Goal: Communication & Community: Answer question/provide support

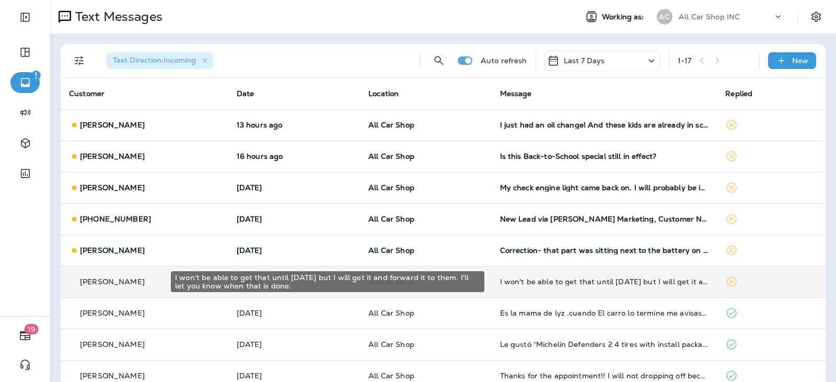
click at [529, 282] on div "I won't be able to get that until [DATE] but I will get it and forward it to th…" at bounding box center [604, 281] width 209 height 8
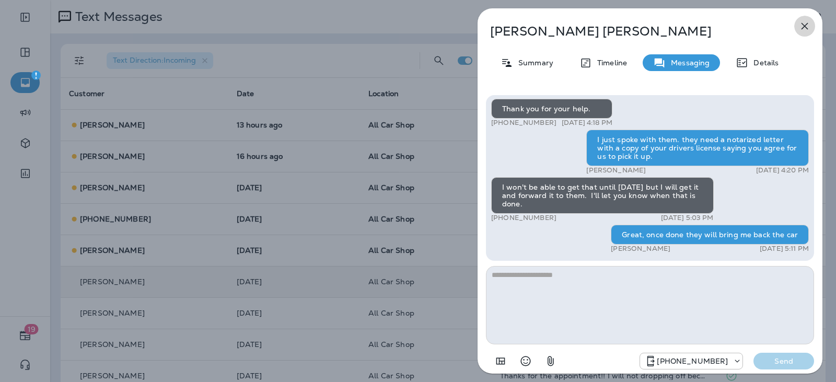
drag, startPoint x: 806, startPoint y: 23, endPoint x: 799, endPoint y: 26, distance: 8.4
click at [806, 24] on icon "button" at bounding box center [804, 26] width 13 height 13
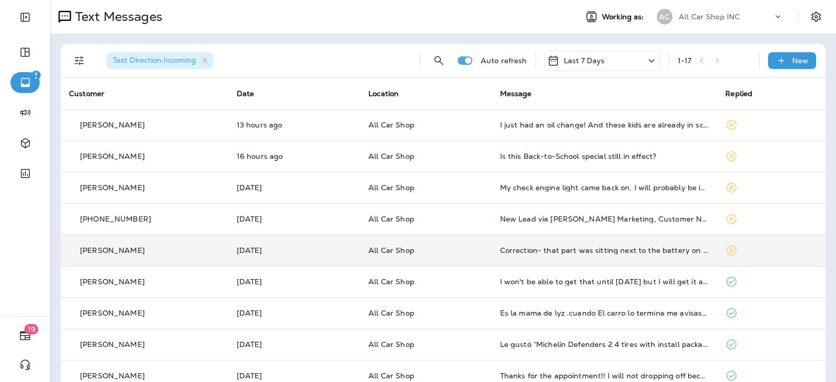
click at [472, 255] on td "All Car Shop" at bounding box center [425, 250] width 131 height 31
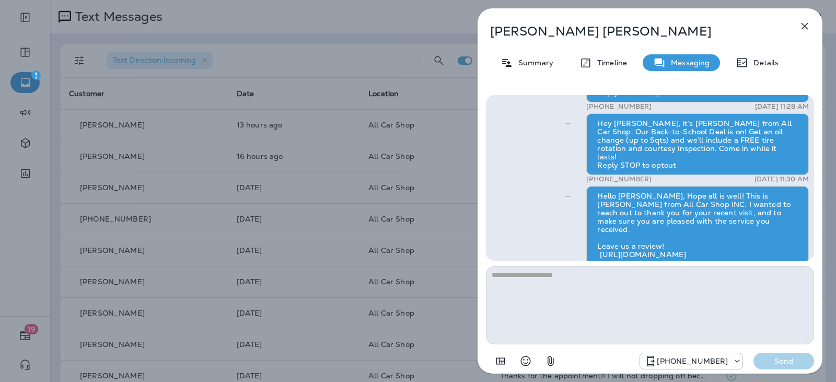
scroll to position [-208, 0]
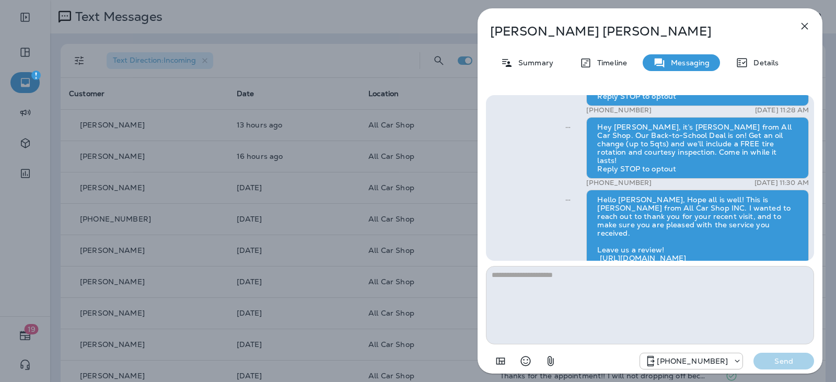
click at [802, 26] on icon "button" at bounding box center [804, 26] width 13 height 13
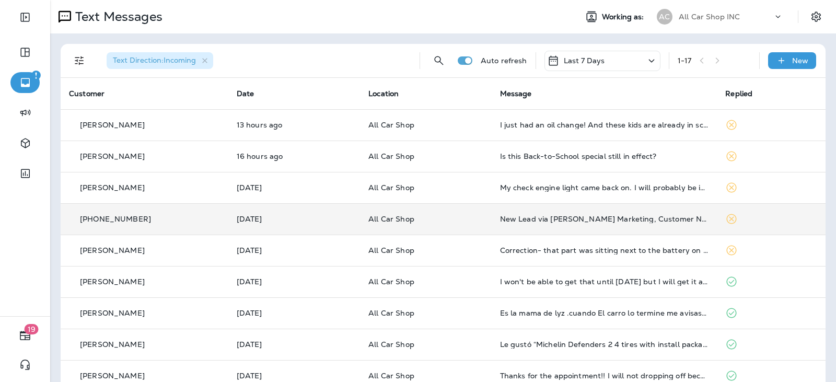
click at [466, 222] on p "All Car Shop" at bounding box center [425, 219] width 114 height 8
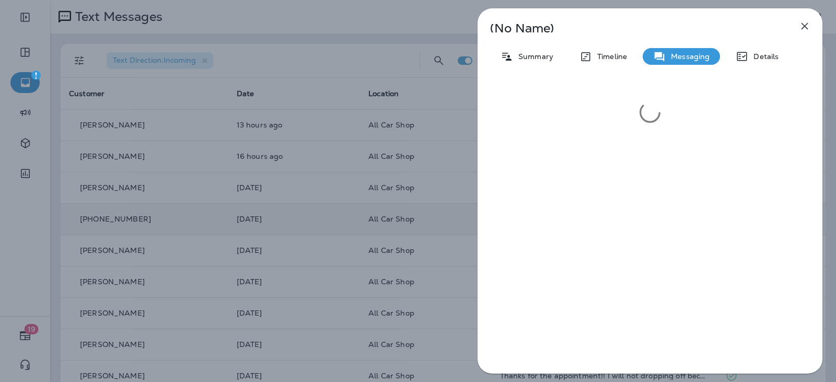
click at [800, 30] on icon "button" at bounding box center [804, 26] width 13 height 13
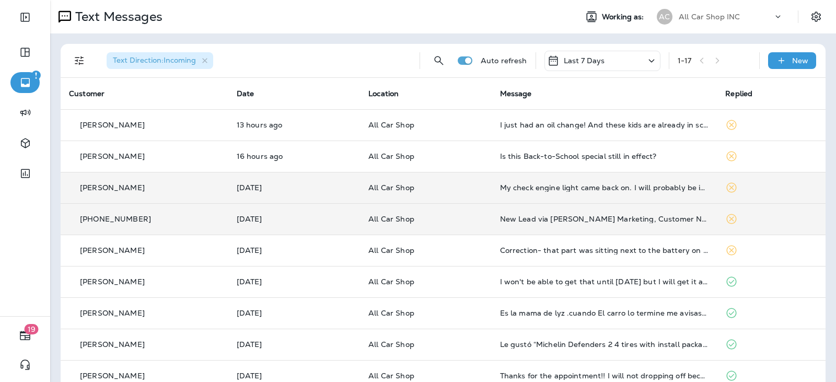
click at [458, 190] on p "All Car Shop" at bounding box center [425, 187] width 114 height 8
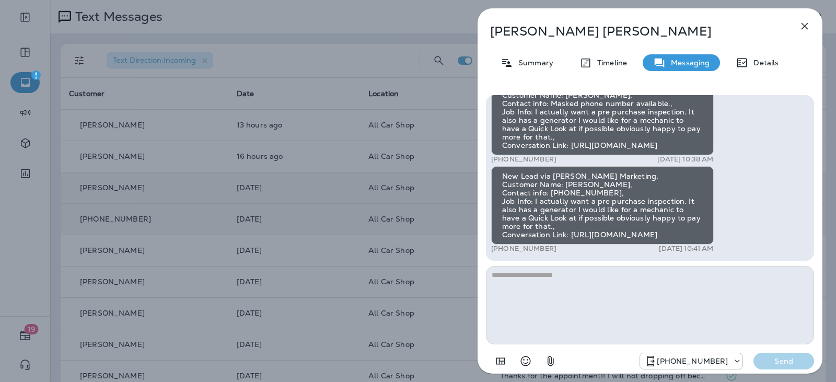
click at [804, 27] on icon "button" at bounding box center [804, 26] width 7 height 7
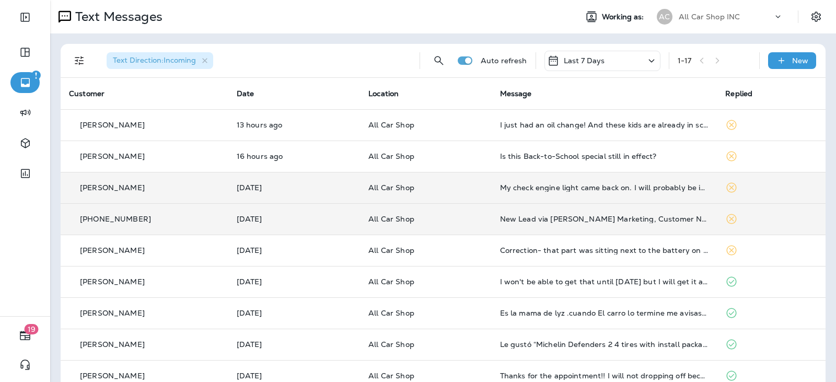
click at [451, 188] on p "All Car Shop" at bounding box center [425, 187] width 114 height 8
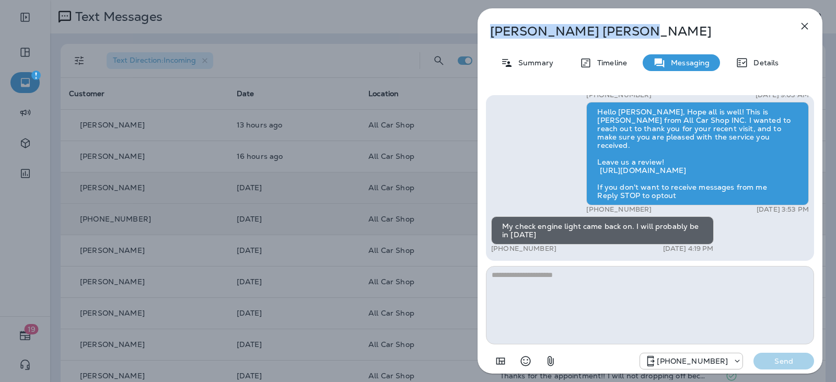
drag, startPoint x: 569, startPoint y: 32, endPoint x: 489, endPoint y: 35, distance: 80.0
click at [489, 35] on div "[PERSON_NAME]" at bounding box center [632, 31] width 310 height 15
copy p "[PERSON_NAME]"
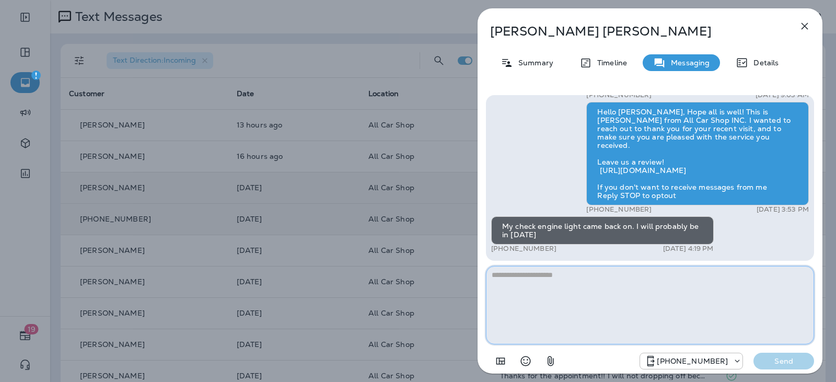
click at [575, 275] on textarea at bounding box center [650, 305] width 328 height 78
type textarea "**********"
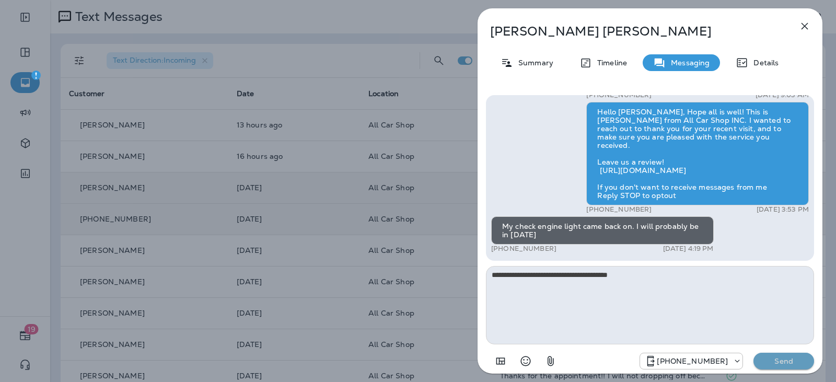
drag, startPoint x: 777, startPoint y: 353, endPoint x: 639, endPoint y: 282, distance: 154.6
click at [777, 354] on button "Send" at bounding box center [783, 361] width 61 height 17
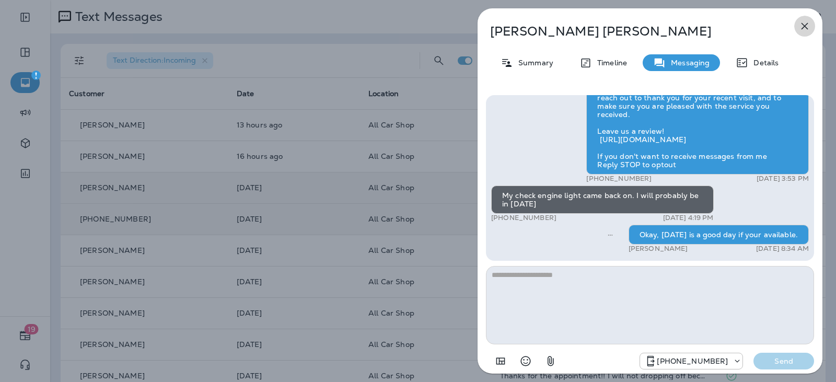
click at [803, 27] on icon "button" at bounding box center [804, 26] width 13 height 13
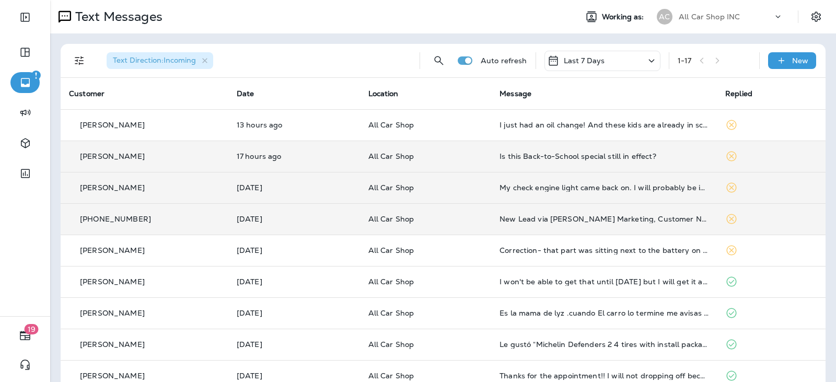
click at [199, 157] on div "[PERSON_NAME]" at bounding box center [144, 156] width 151 height 11
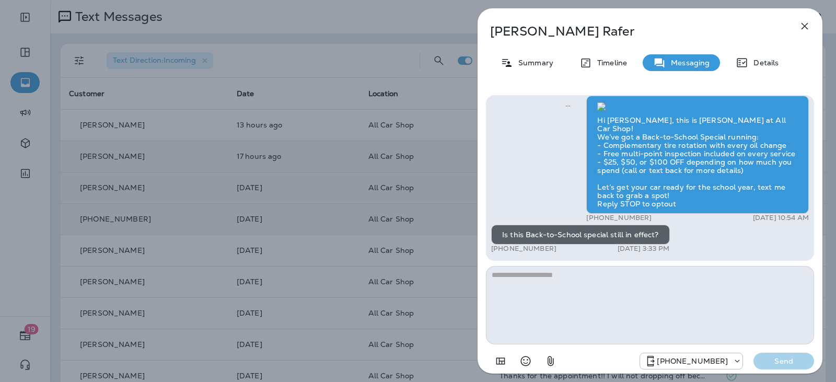
click at [557, 284] on textarea at bounding box center [650, 305] width 328 height 78
type textarea "*"
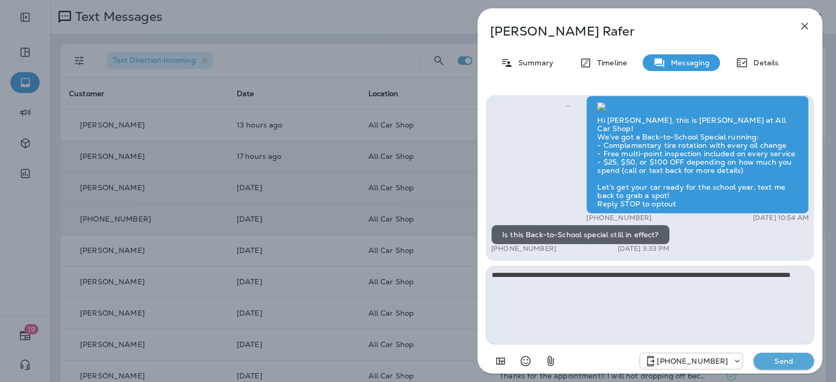
type textarea "**********"
drag, startPoint x: 794, startPoint y: 368, endPoint x: 696, endPoint y: 345, distance: 100.8
click at [793, 368] on button "Send" at bounding box center [783, 361] width 61 height 17
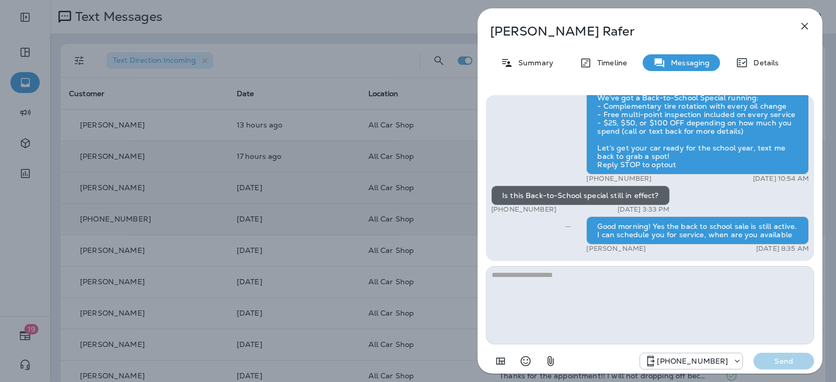
click at [791, 31] on div "[PERSON_NAME] Summary Timeline Messaging Details Hi [PERSON_NAME], this is [PER…" at bounding box center [649, 193] width 345 height 371
click at [803, 28] on icon "button" at bounding box center [804, 26] width 7 height 7
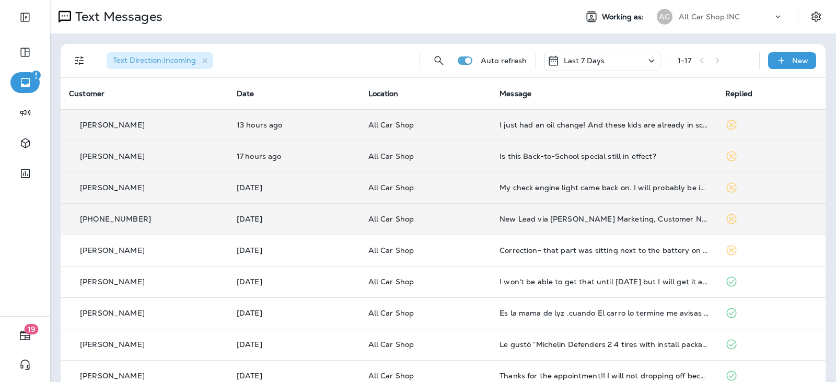
click at [460, 130] on td "All Car Shop" at bounding box center [426, 124] width 132 height 31
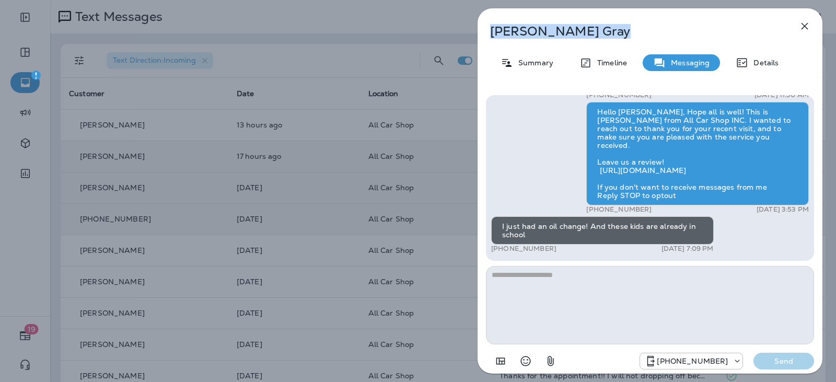
drag, startPoint x: 589, startPoint y: 37, endPoint x: 494, endPoint y: 40, distance: 94.6
click at [494, 40] on div "[PERSON_NAME] Summary Timeline Messaging Details Hi [PERSON_NAME], this is [PER…" at bounding box center [649, 193] width 345 height 371
copy p "[PERSON_NAME]"
click at [809, 27] on icon "button" at bounding box center [804, 26] width 13 height 13
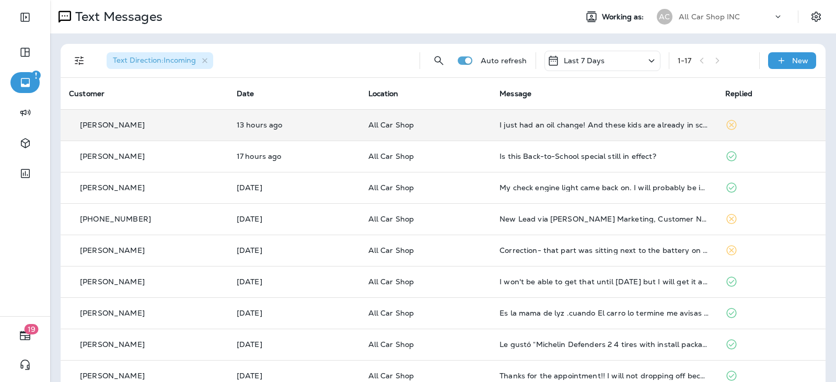
click at [431, 138] on td "All Car Shop" at bounding box center [426, 124] width 132 height 31
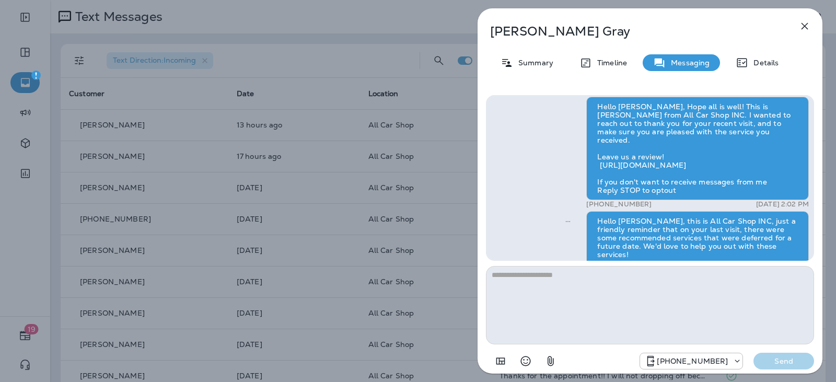
scroll to position [-313, 0]
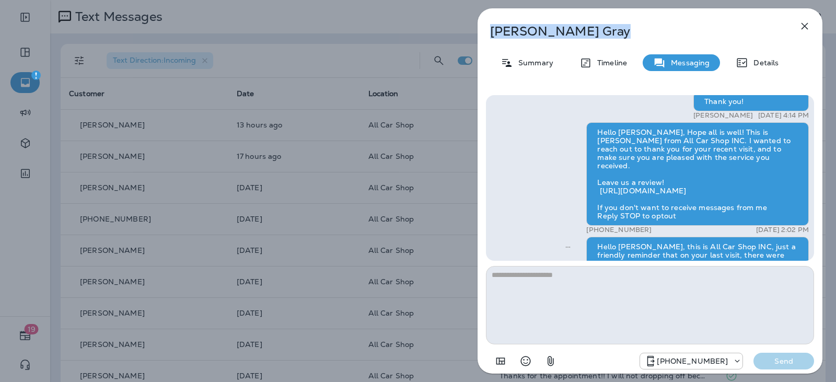
drag, startPoint x: 577, startPoint y: 39, endPoint x: 493, endPoint y: 40, distance: 84.1
click at [493, 40] on div "Demetrius Gray Summary Timeline Messaging Details Hi Demetrius, this is Jose fr…" at bounding box center [649, 193] width 345 height 371
copy p "[PERSON_NAME]"
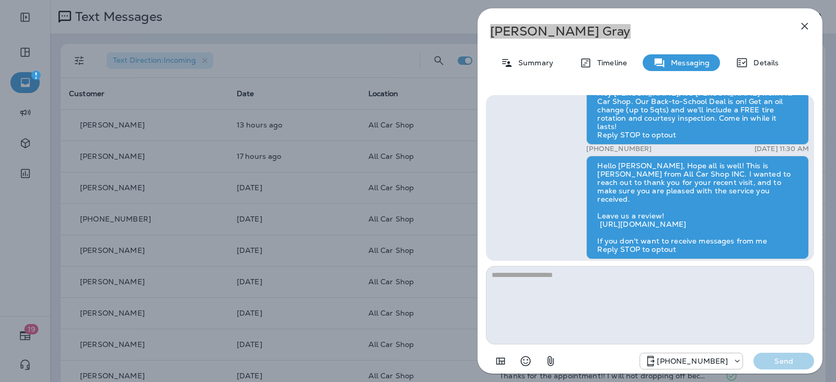
scroll to position [0, 0]
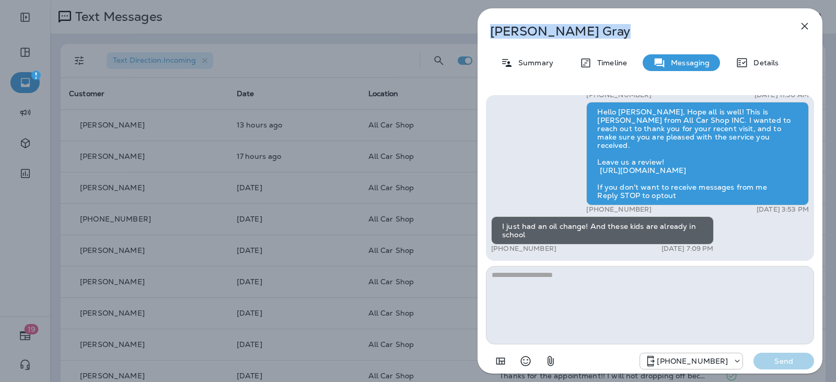
click at [805, 25] on icon "button" at bounding box center [804, 26] width 13 height 13
